Goal: Transaction & Acquisition: Purchase product/service

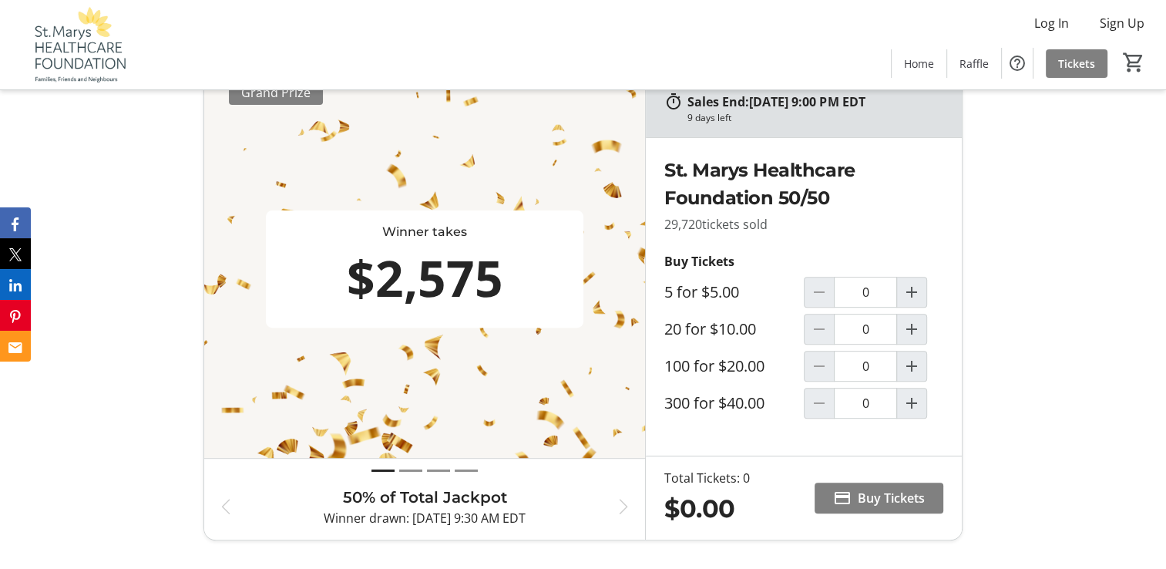
scroll to position [499, 0]
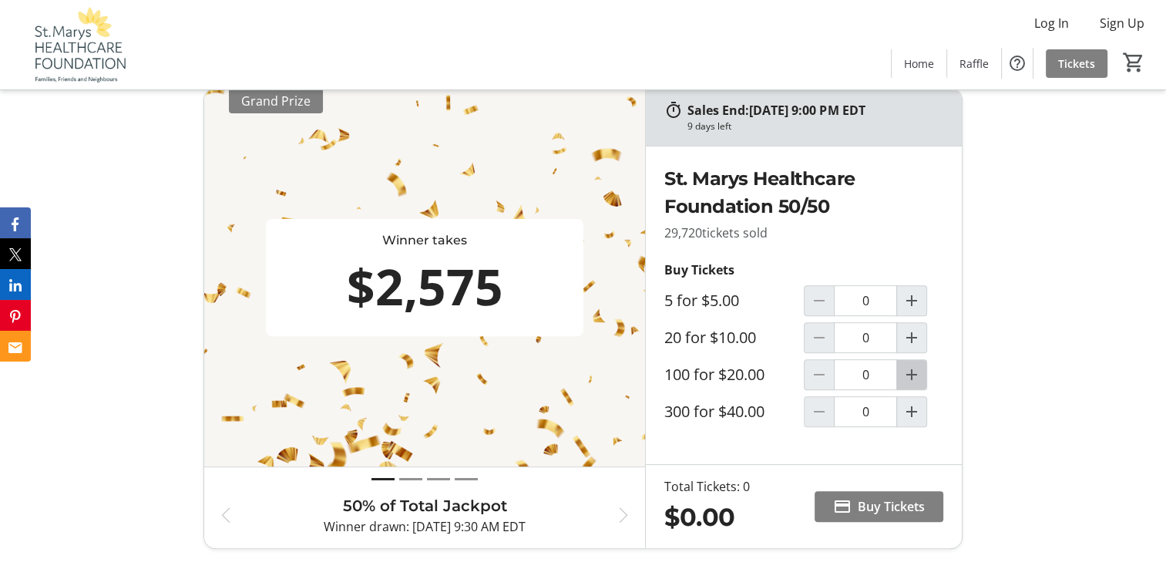
click at [908, 375] on mat-icon "Increment by one" at bounding box center [911, 374] width 18 height 18
type input "1"
click at [873, 507] on span "Buy Tickets" at bounding box center [891, 506] width 67 height 18
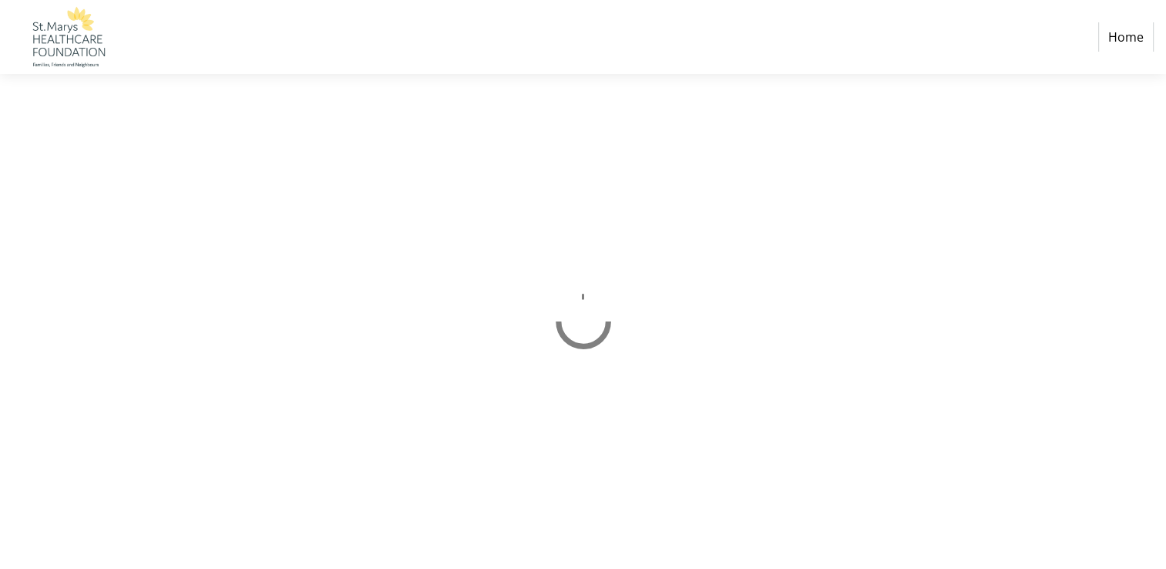
select select "CA"
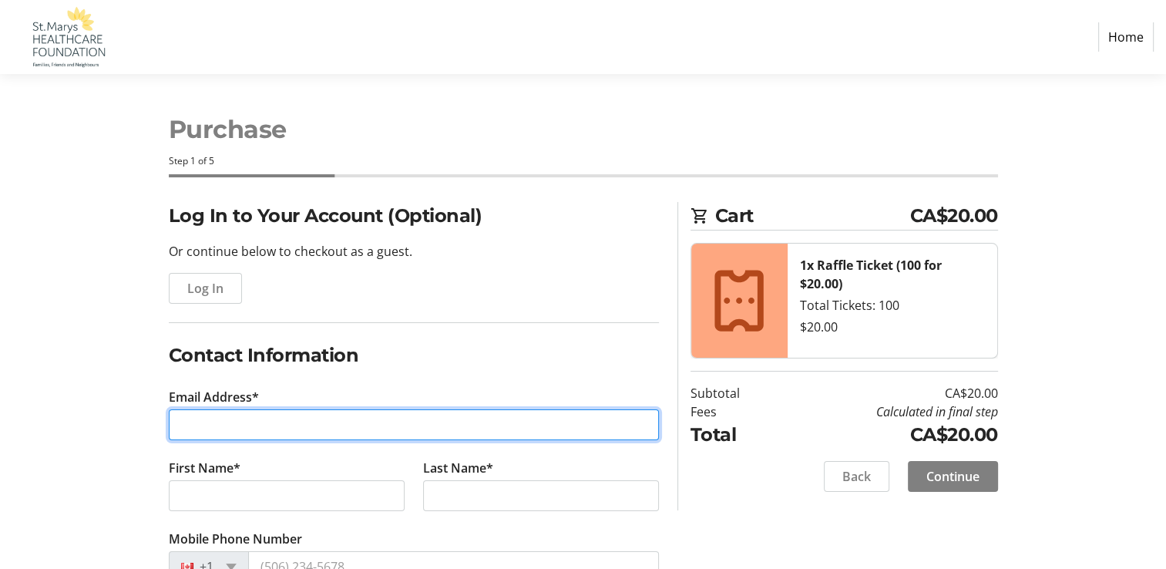
click at [221, 421] on input "Email Address*" at bounding box center [414, 424] width 490 height 31
click at [335, 425] on input "Email Address*" at bounding box center [414, 424] width 490 height 31
type input "[EMAIL_ADDRESS][DOMAIN_NAME]"
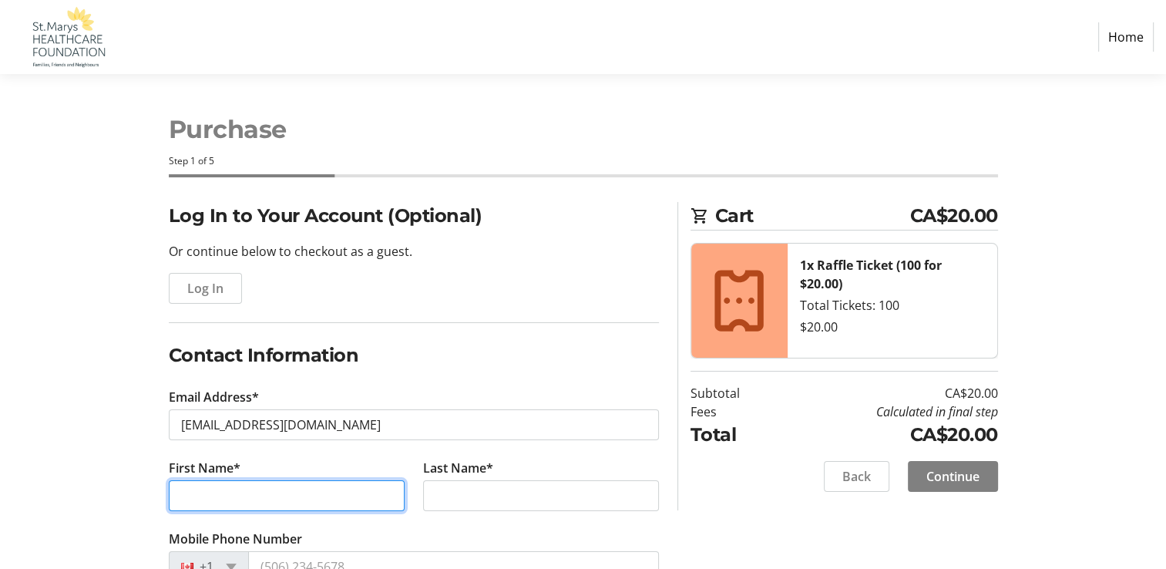
type input "[PERSON_NAME]"
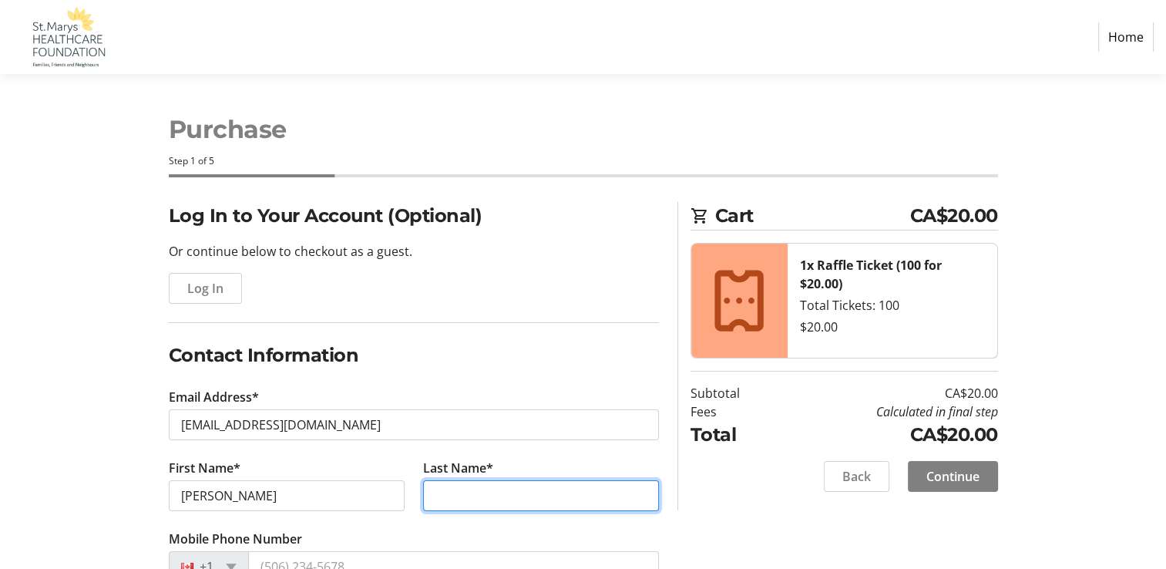
type input "Firby"
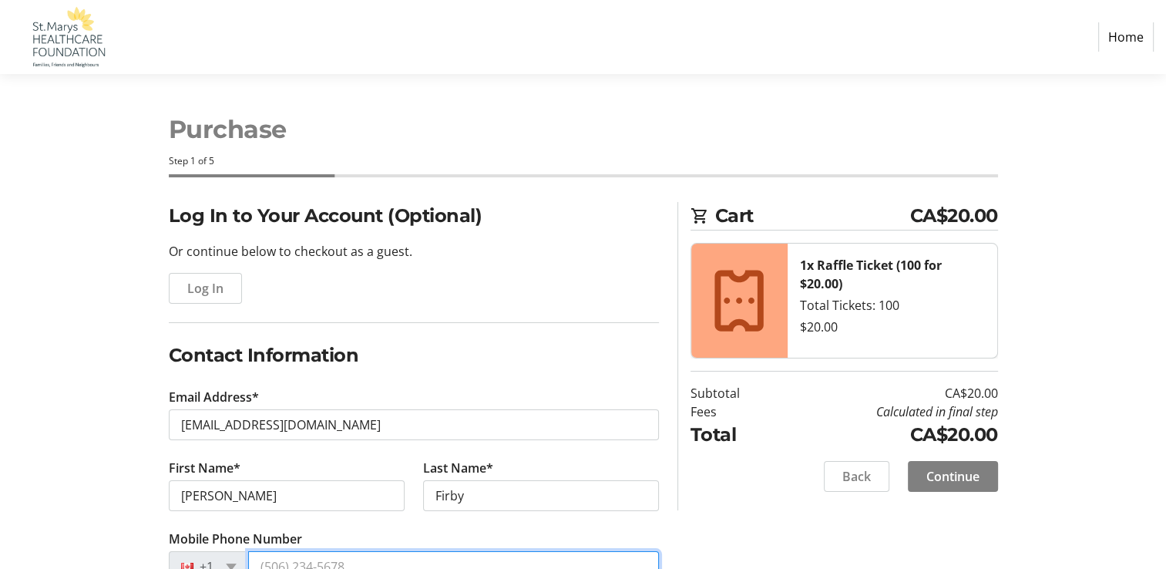
type input "[PHONE_NUMBER]"
type input "P.O. Box 1914"
type input "[STREET_ADDRESS]"
type input "St. Marys"
select select "ON"
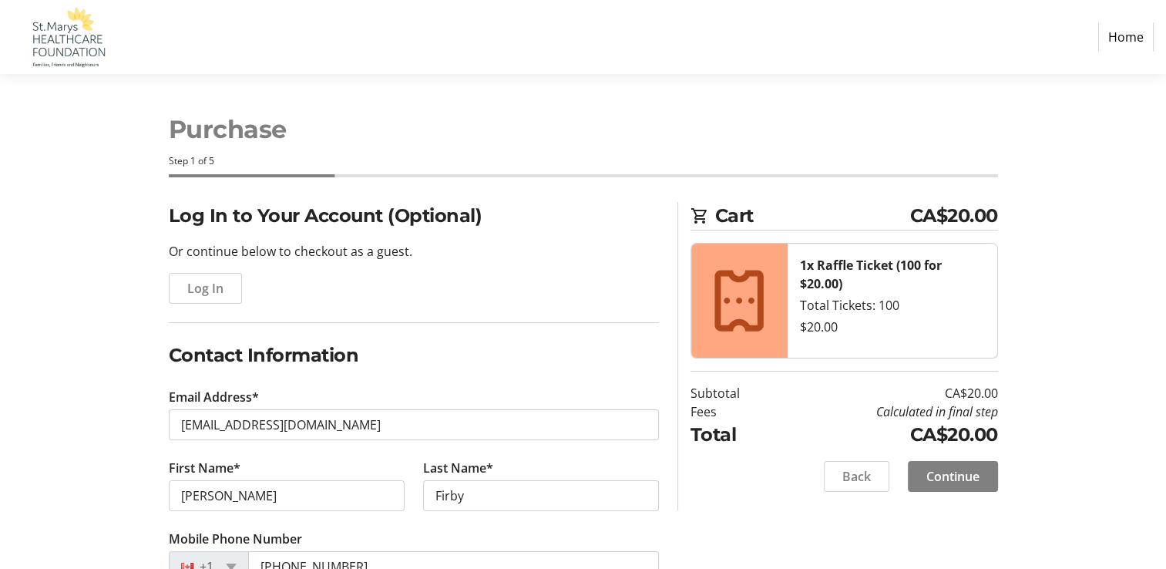
type input "N4X 1C2"
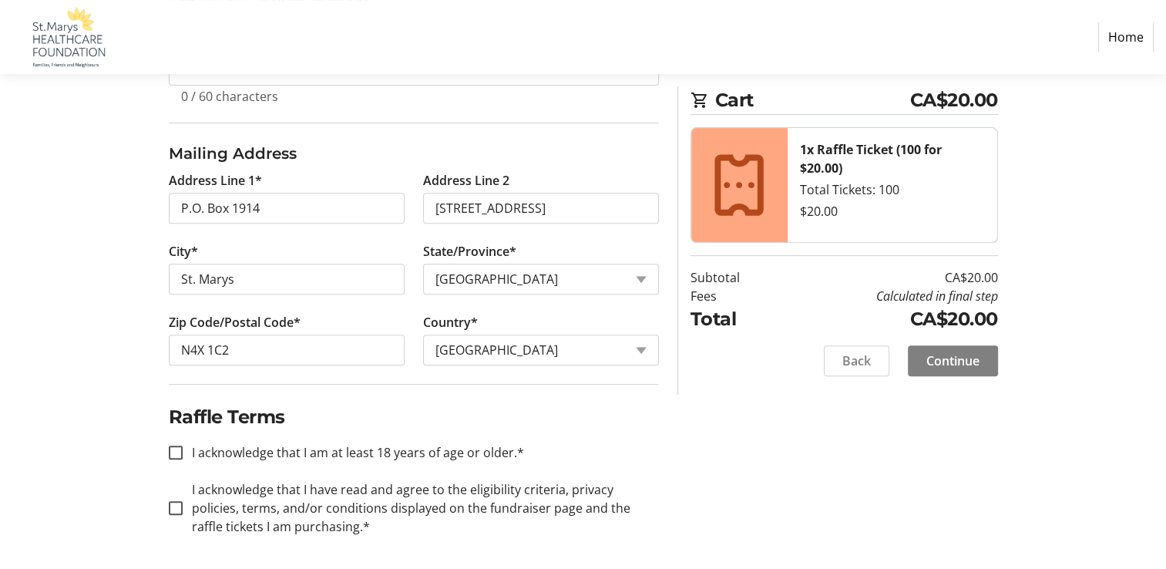
scroll to position [568, 0]
click at [171, 446] on input "I acknowledge that I am at least 18 years of age or older.*" at bounding box center [176, 452] width 14 height 14
checkbox input "true"
click at [163, 502] on div at bounding box center [175, 506] width 37 height 37
checkbox input "true"
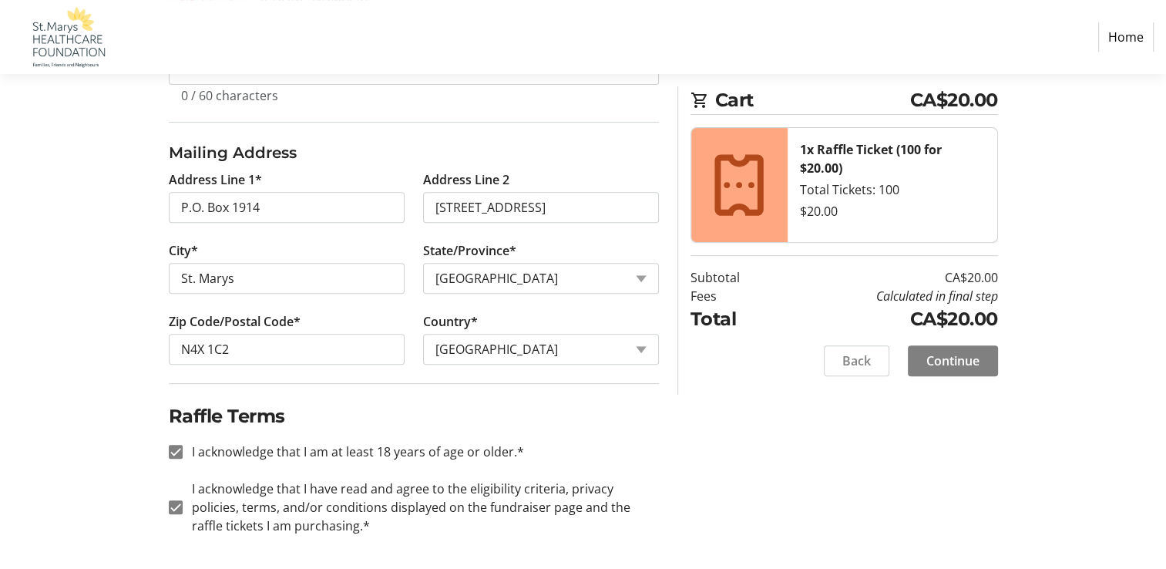
click at [947, 358] on span "Continue" at bounding box center [952, 360] width 53 height 18
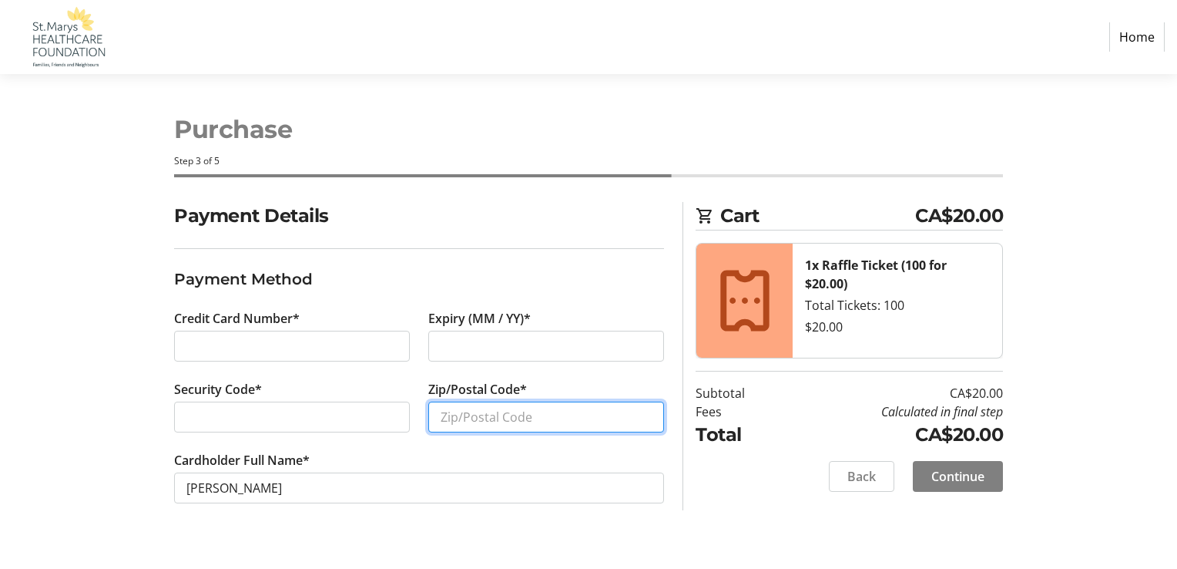
click at [435, 415] on input "Zip/Postal Code*" at bounding box center [546, 416] width 236 height 31
type input "N4X 1C2"
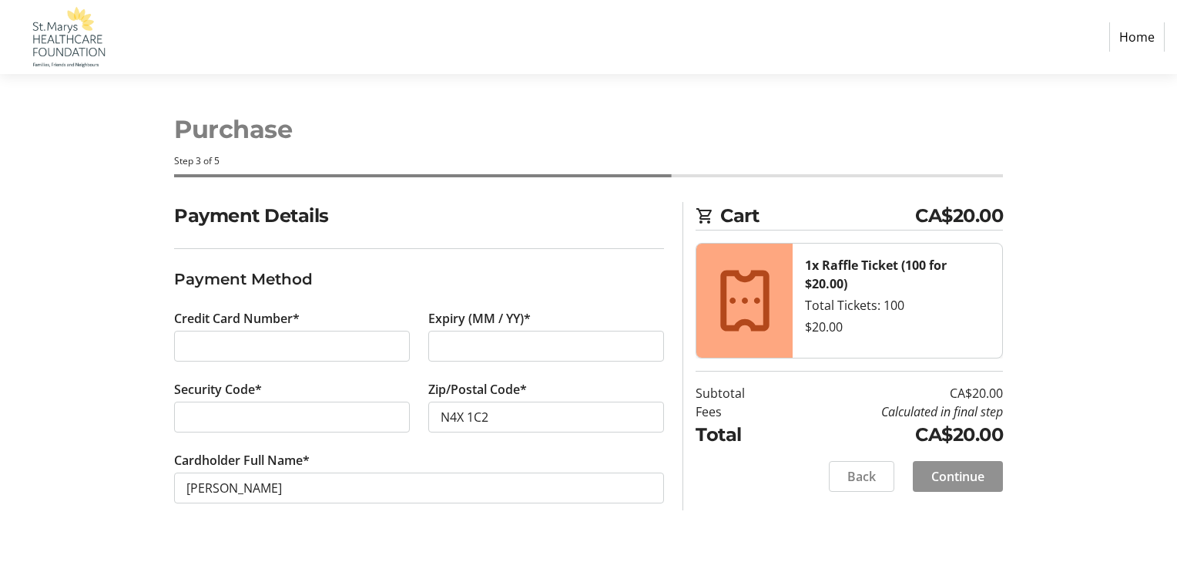
click at [935, 472] on span "Continue" at bounding box center [958, 476] width 53 height 18
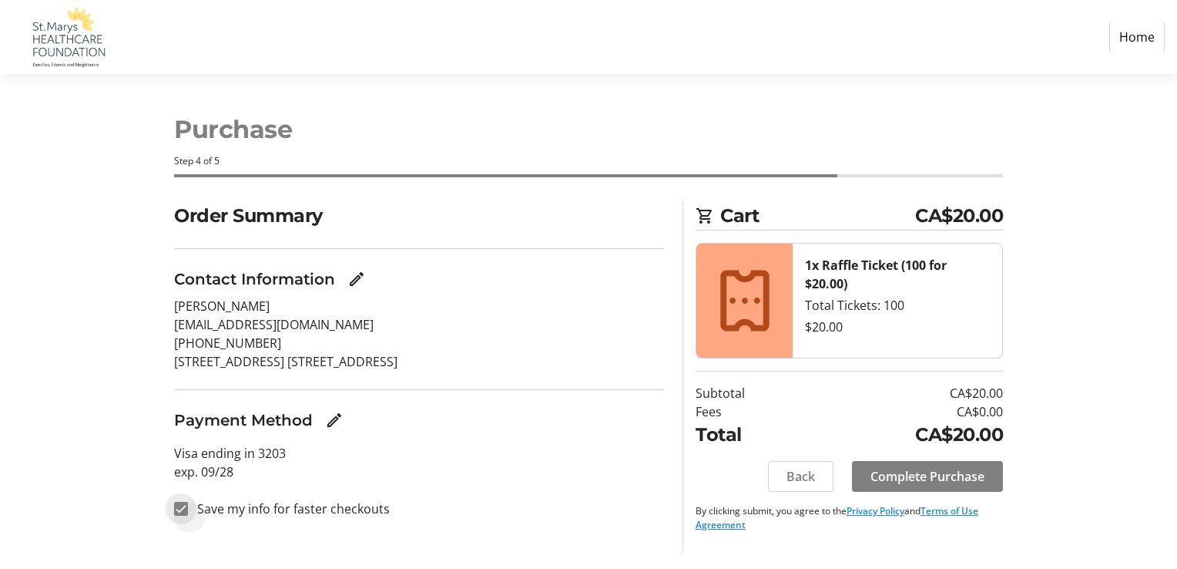
click at [181, 510] on input "Save my info for faster checkouts" at bounding box center [181, 509] width 14 height 14
checkbox input "false"
click at [925, 479] on span "Complete Purchase" at bounding box center [928, 476] width 114 height 18
